Goal: Task Accomplishment & Management: Use online tool/utility

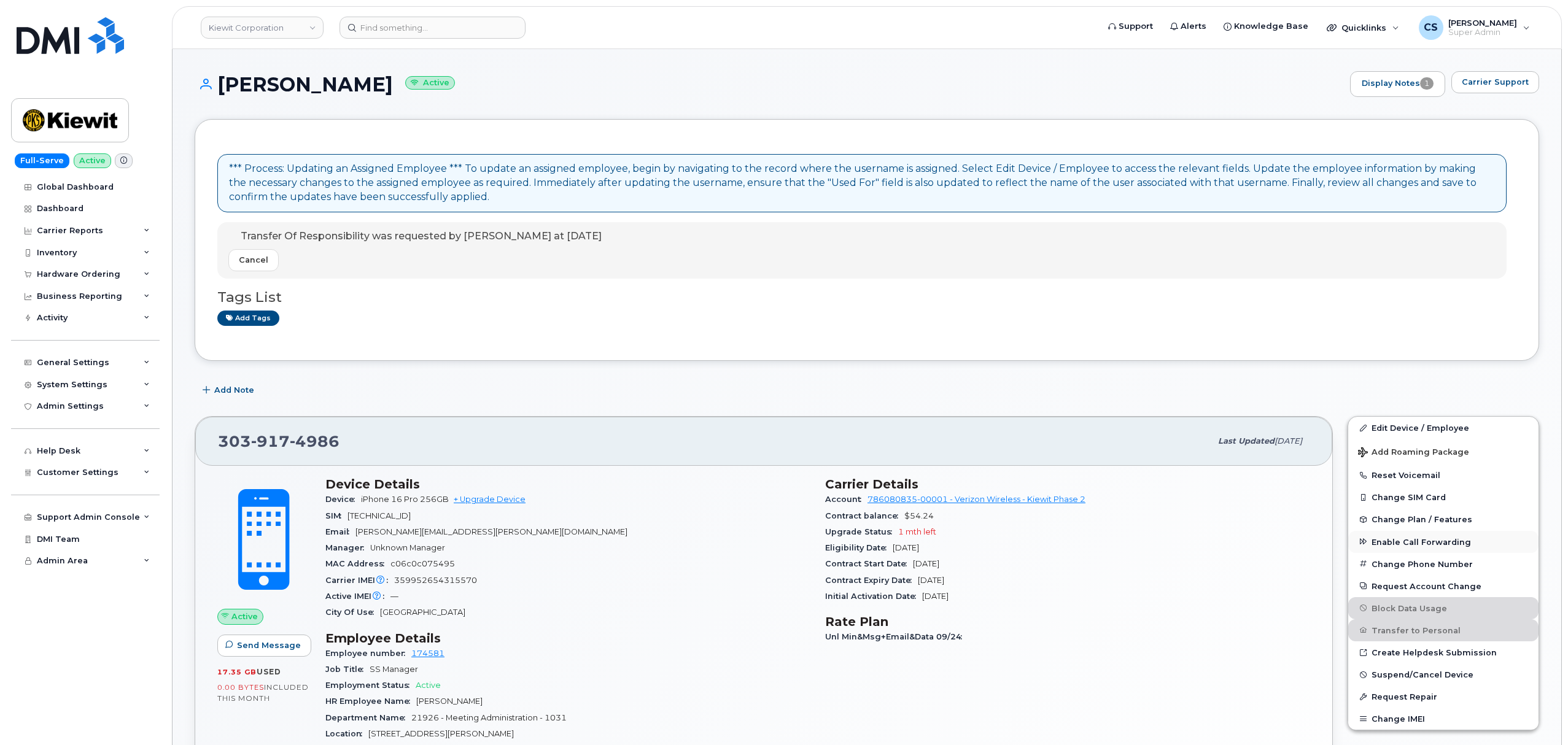
scroll to position [327, 0]
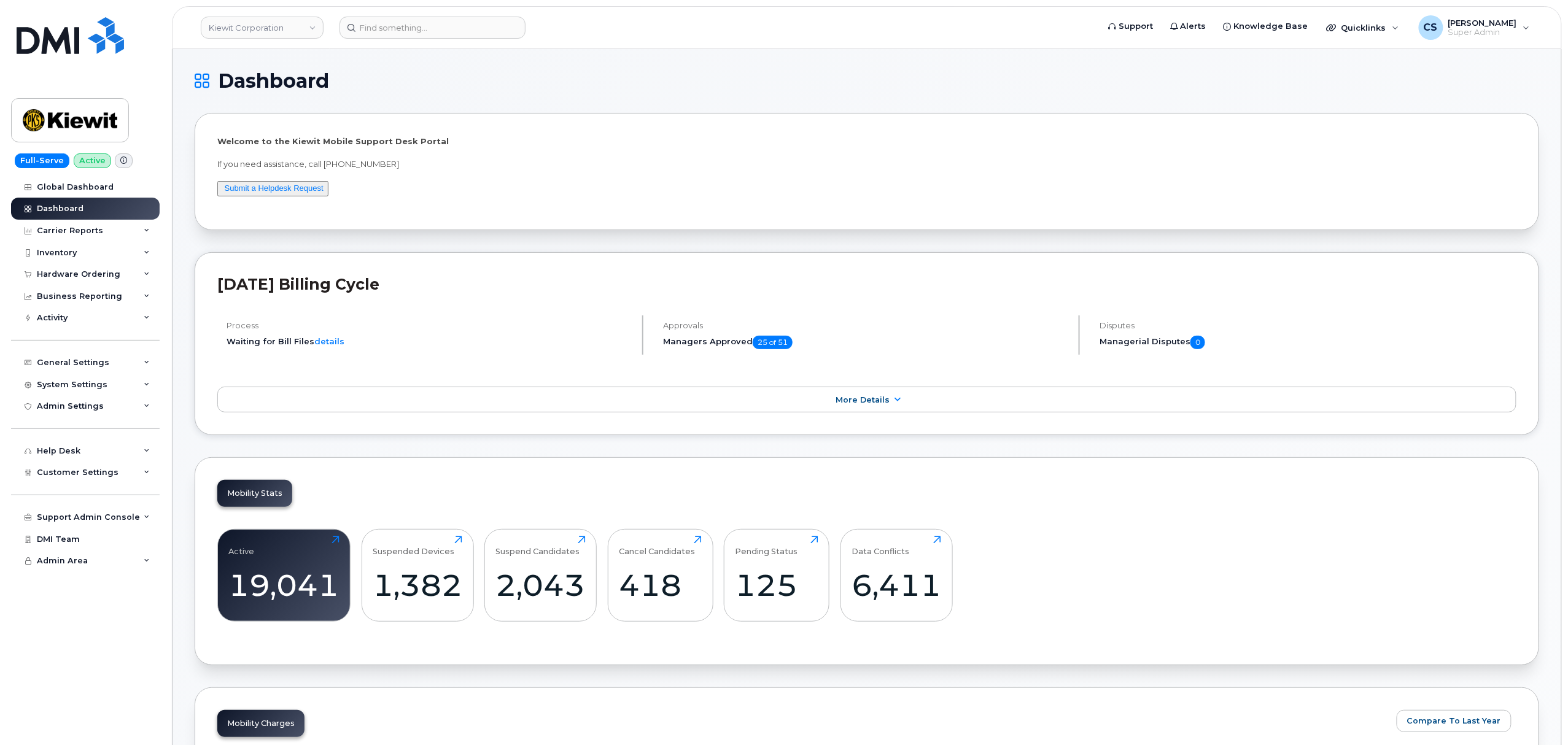
click at [389, 40] on header "Kiewit Corporation Support Alerts Knowledge Base Quicklinks Suspend / Cancel De…" at bounding box center [866, 27] width 1390 height 43
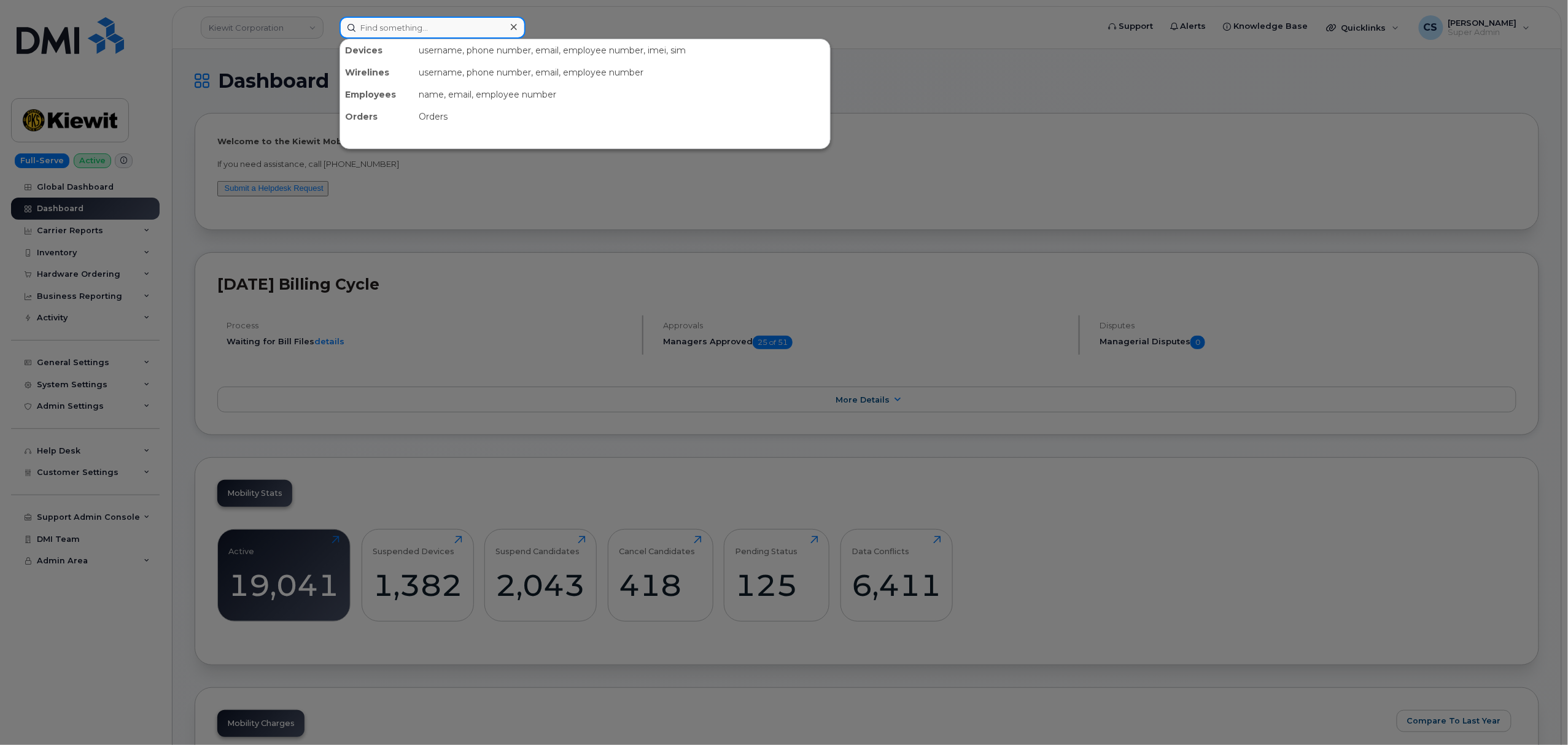
click at [398, 31] on input at bounding box center [432, 27] width 186 height 22
paste input "302922"
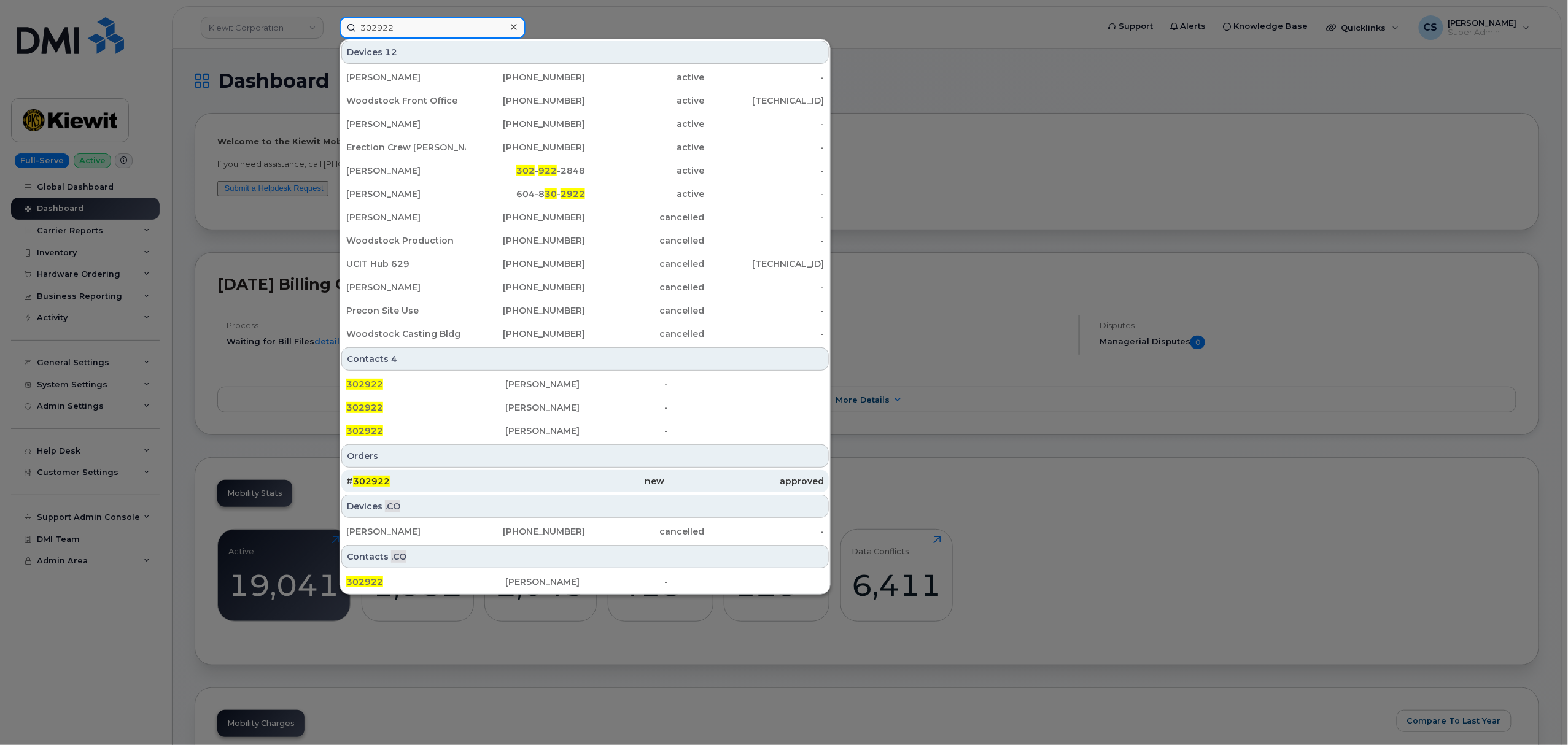
type input "302922"
click at [366, 481] on span "302922" at bounding box center [371, 481] width 37 height 11
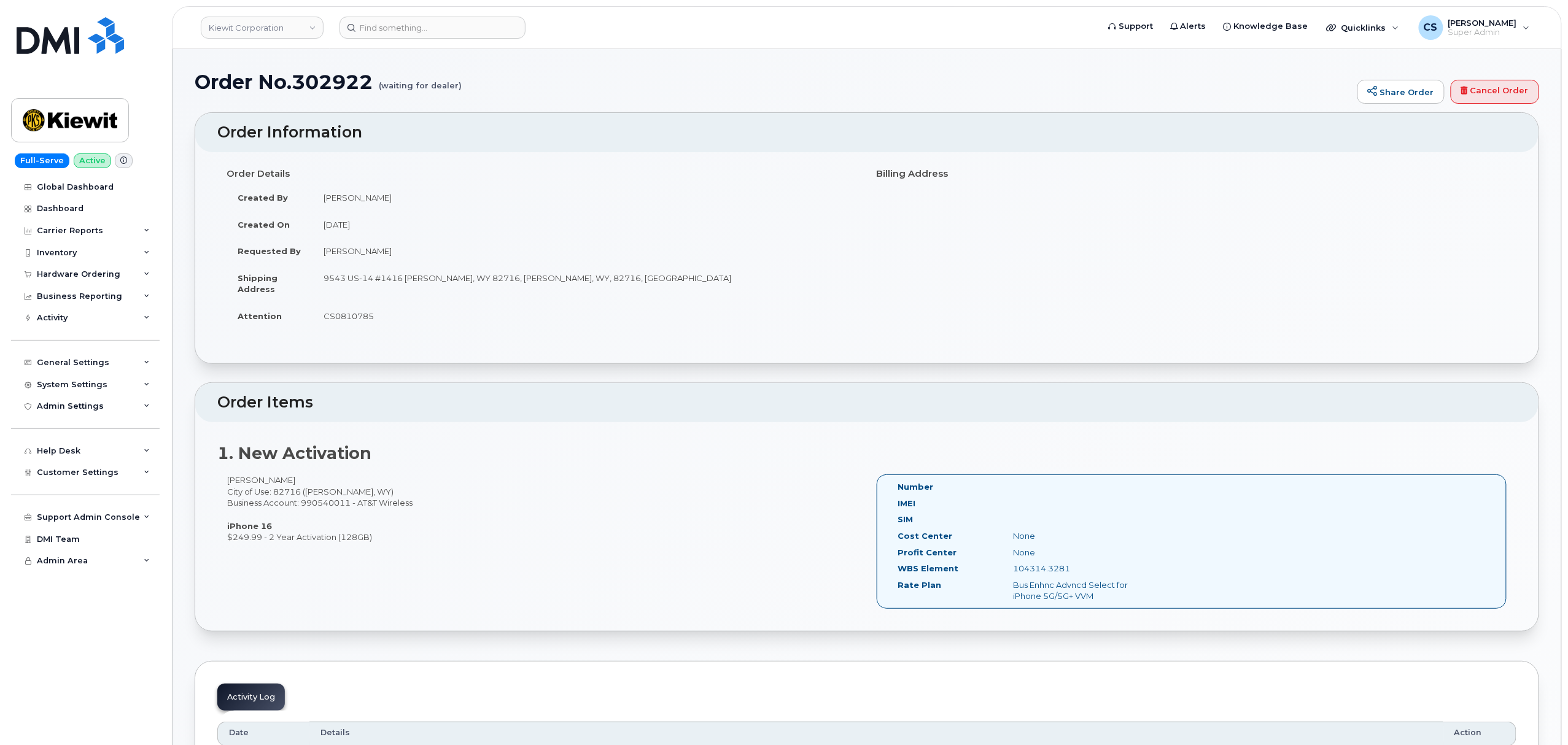
drag, startPoint x: 1076, startPoint y: 565, endPoint x: 1013, endPoint y: 569, distance: 63.1
click at [1013, 569] on div "104314.3281" at bounding box center [1085, 568] width 162 height 11
copy div "104314.3281"
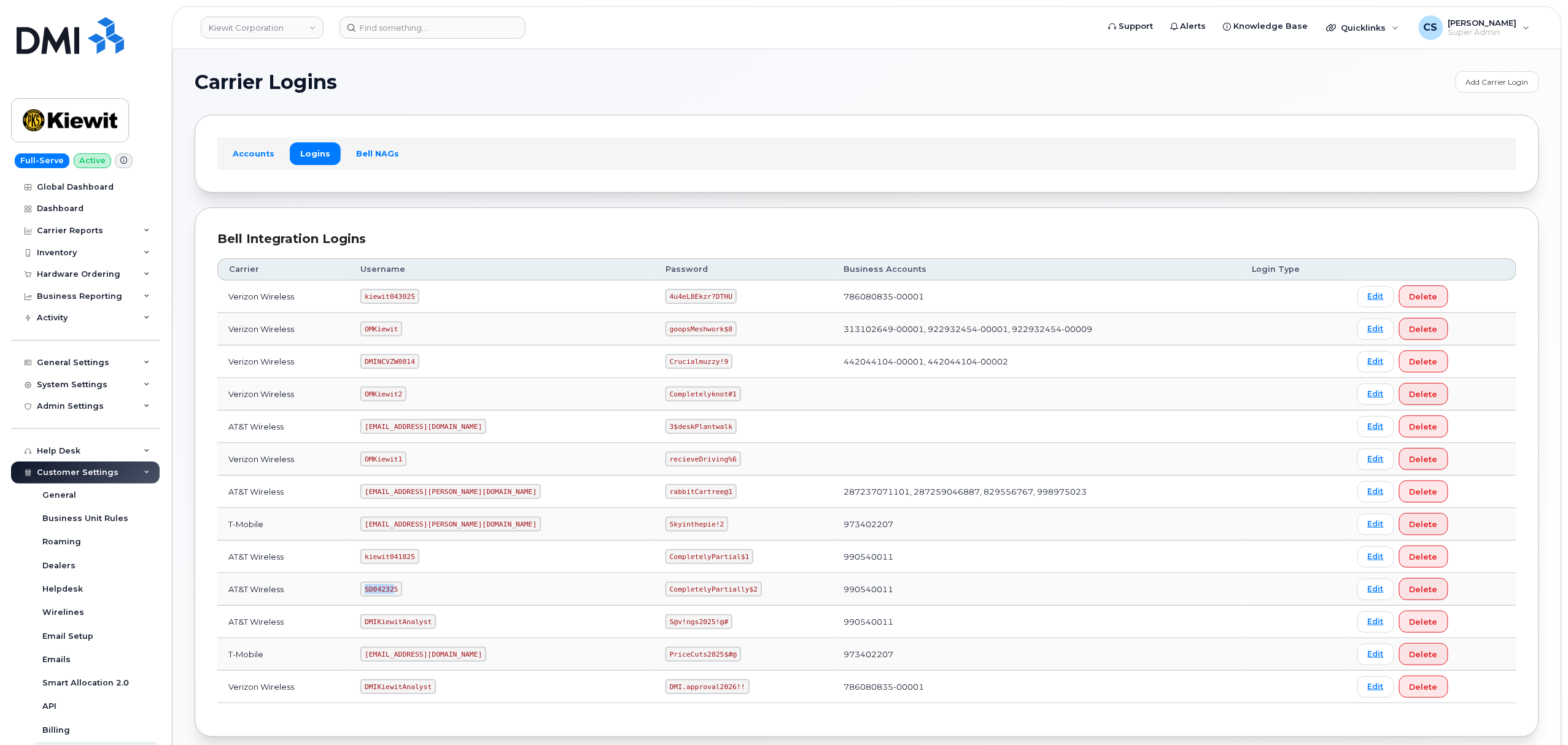
drag, startPoint x: 404, startPoint y: 593, endPoint x: 362, endPoint y: 597, distance: 42.2
click at [362, 597] on td "SD042325" at bounding box center [502, 589] width 305 height 33
click at [396, 587] on code "SD042325" at bounding box center [381, 589] width 41 height 15
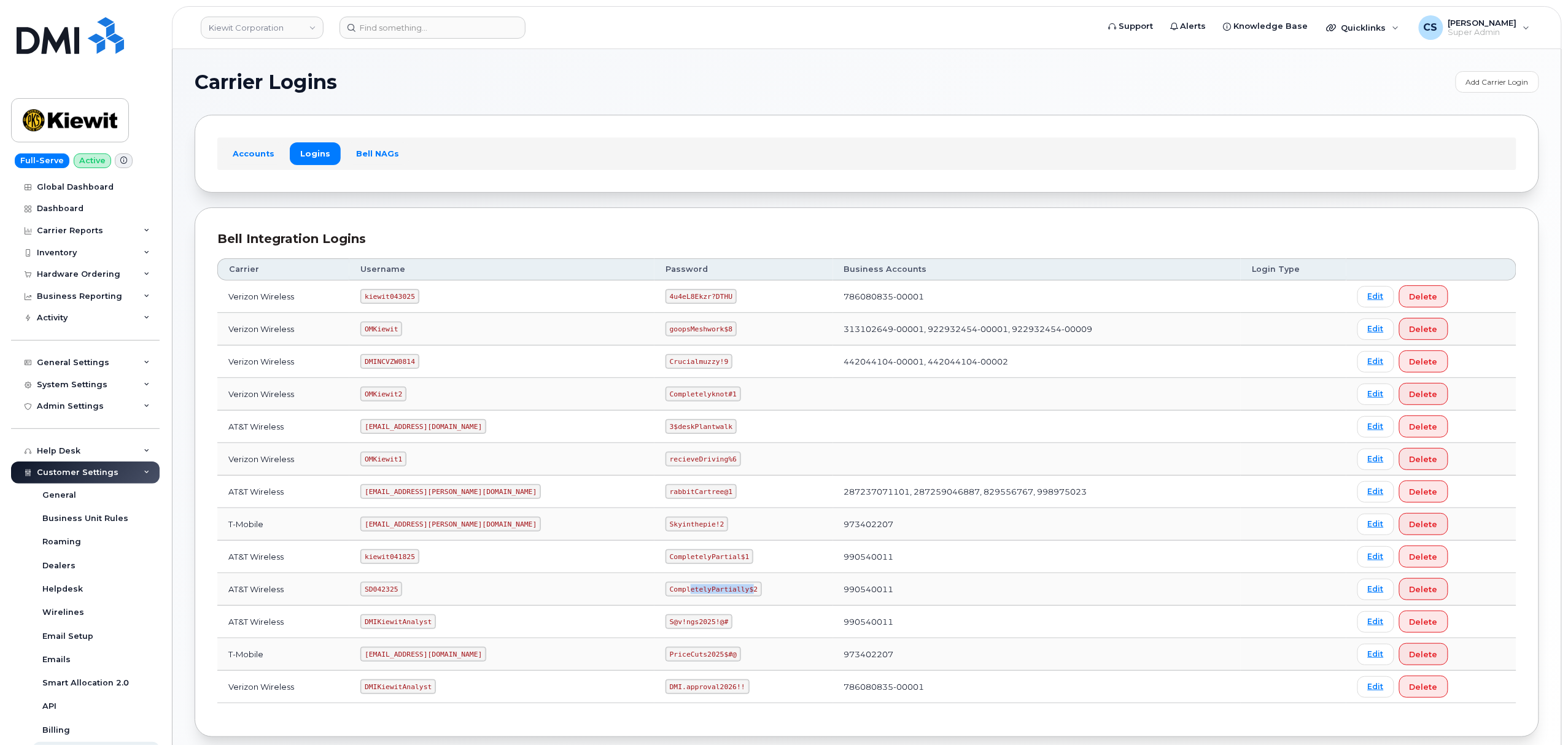
drag, startPoint x: 691, startPoint y: 593, endPoint x: 634, endPoint y: 590, distance: 57.1
click at [666, 590] on code "CompletelyPartially$2" at bounding box center [714, 589] width 96 height 15
drag, startPoint x: 694, startPoint y: 592, endPoint x: 614, endPoint y: 594, distance: 80.0
click at [666, 594] on code "CompletelyPartially$2" at bounding box center [714, 589] width 96 height 15
copy code "CompletelyPartially$2"
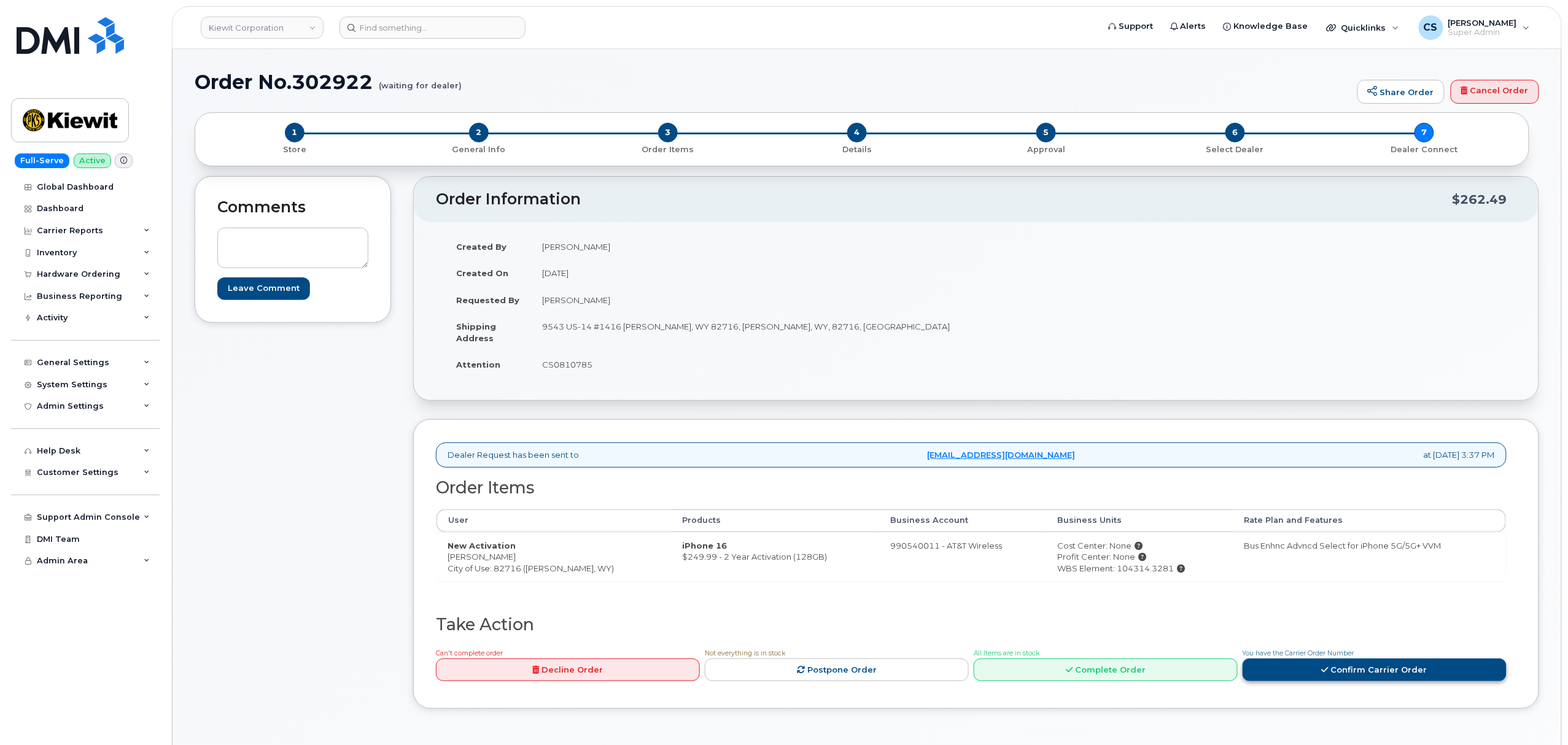
click at [1353, 676] on link "Confirm Carrier Order" at bounding box center [1374, 670] width 264 height 23
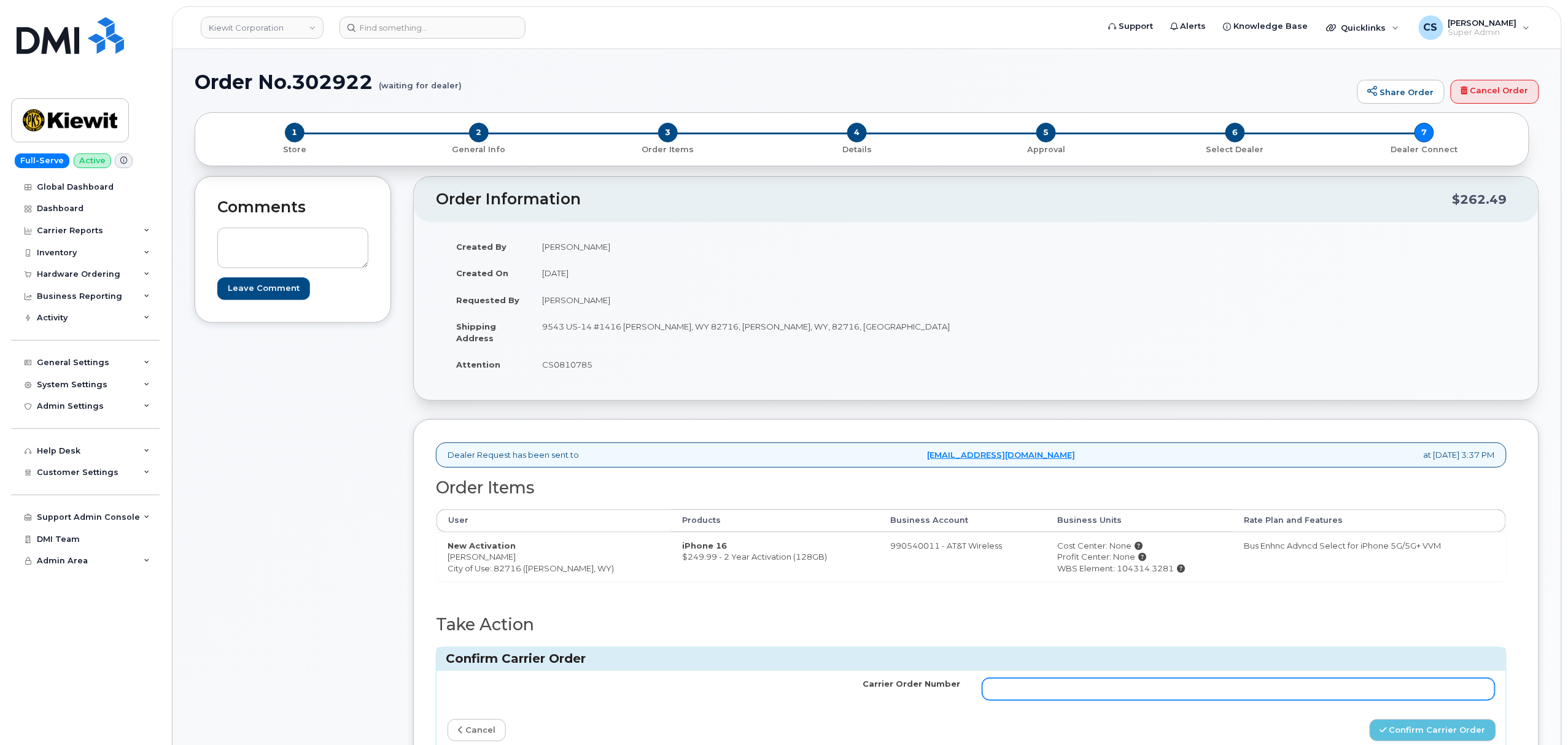
click at [1185, 690] on input "Carrier Order Number" at bounding box center [1238, 689] width 513 height 22
paste input "10-173355755303464"
type input "10-173355755303464"
click at [1369, 719] on button "Confirm Carrier Order" at bounding box center [1432, 730] width 126 height 23
